Goal: Navigation & Orientation: Go to known website

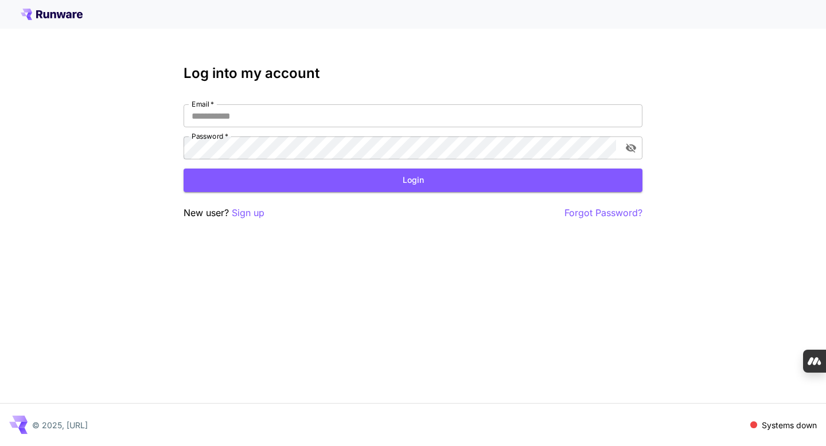
click at [60, 16] on icon at bounding box center [61, 15] width 9 height 6
